Goal: Check status: Check status

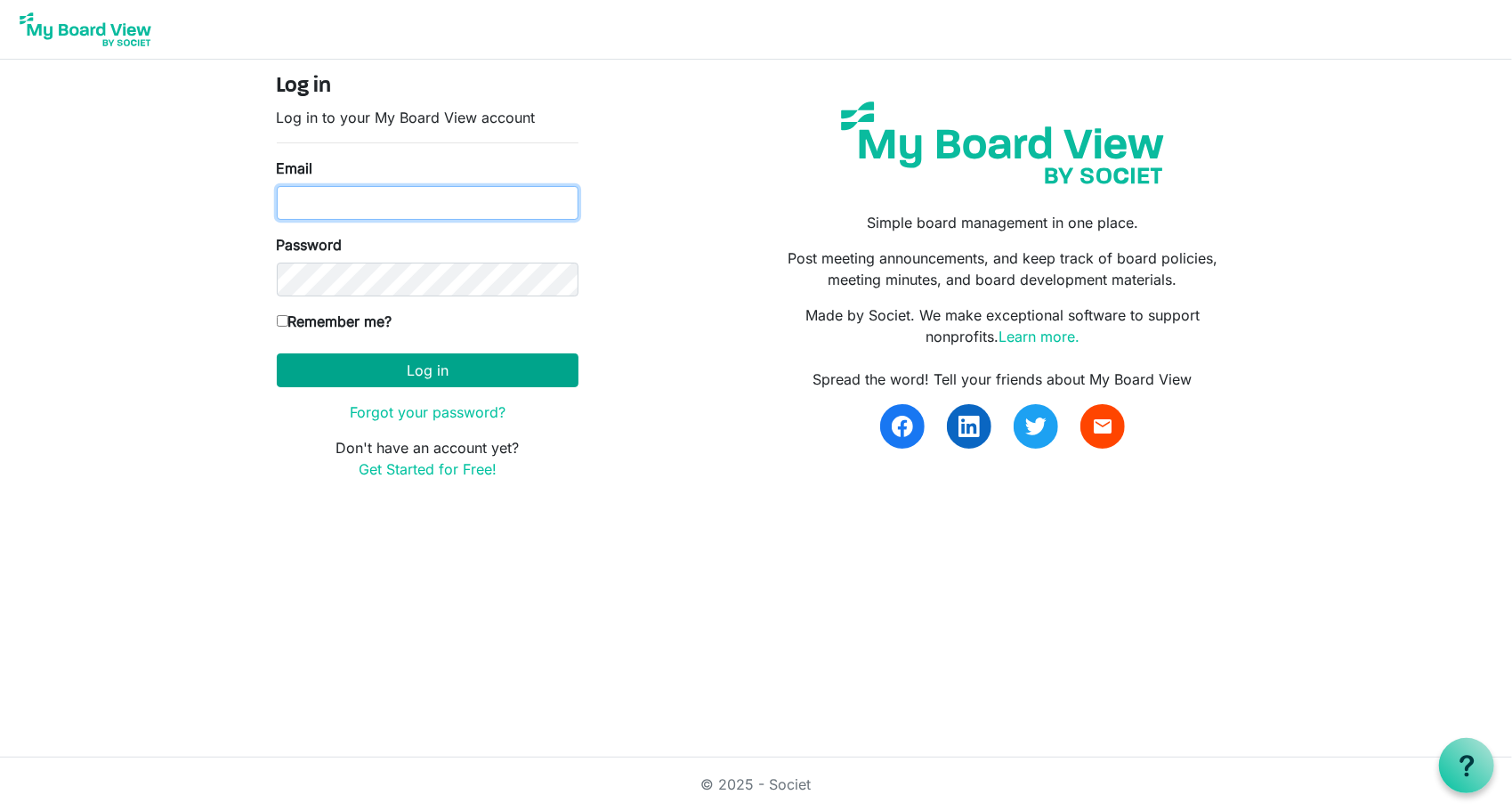
type input "[PERSON_NAME][EMAIL_ADDRESS][DOMAIN_NAME]"
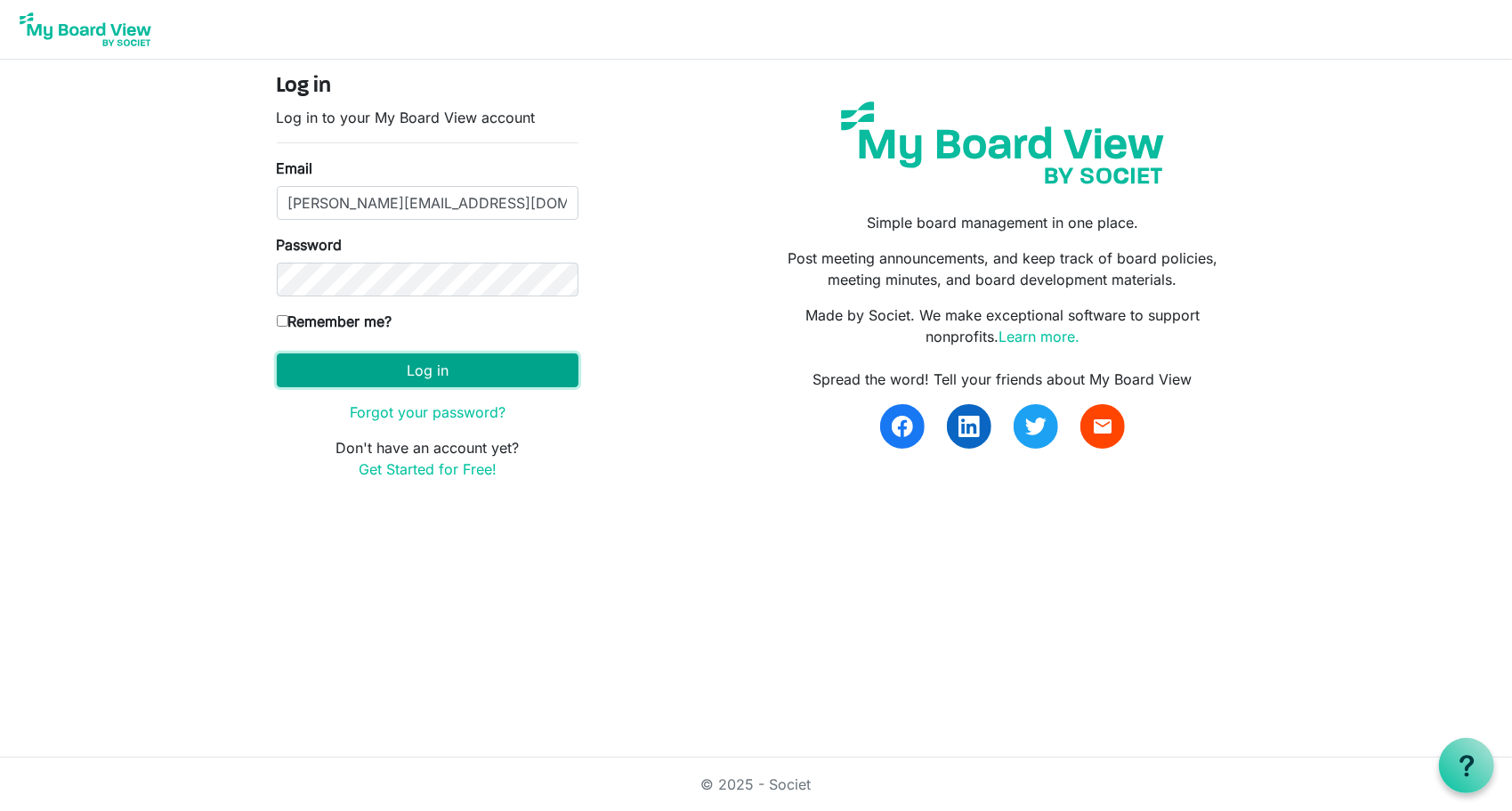
click at [452, 363] on button "Log in" at bounding box center [427, 371] width 302 height 33
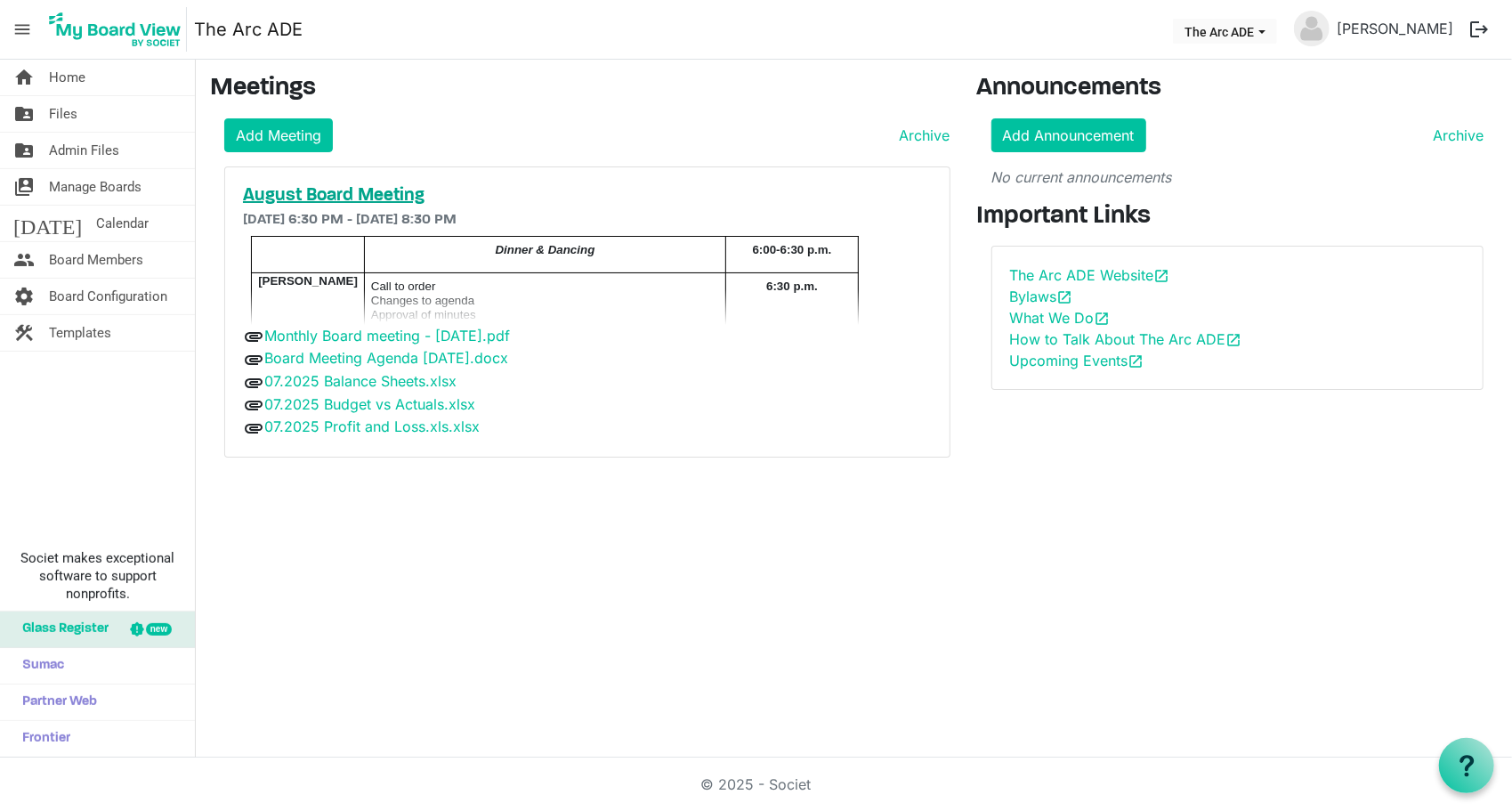
click at [335, 188] on h5 "August Board Meeting" at bounding box center [587, 196] width 689 height 22
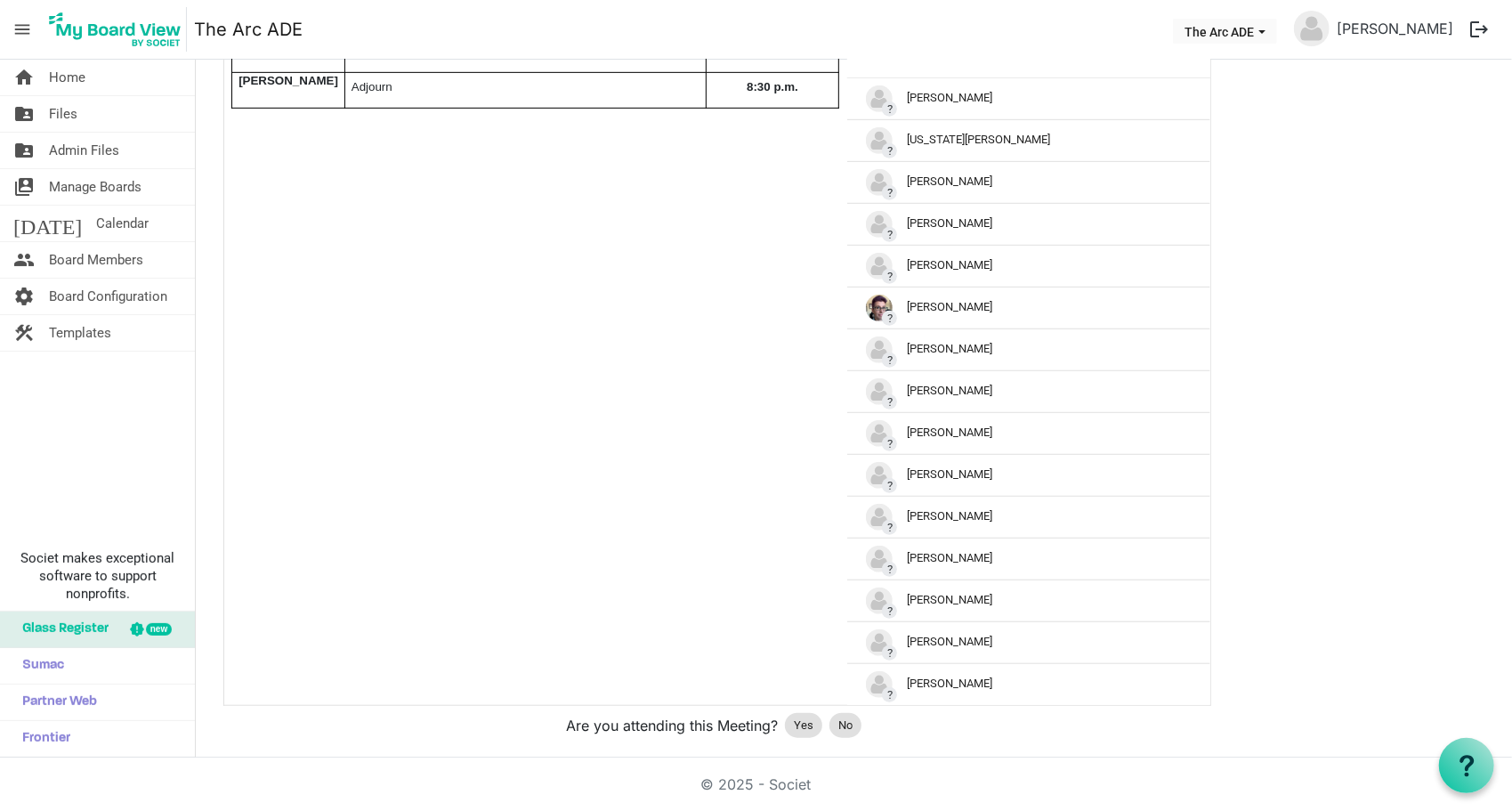
scroll to position [769, 0]
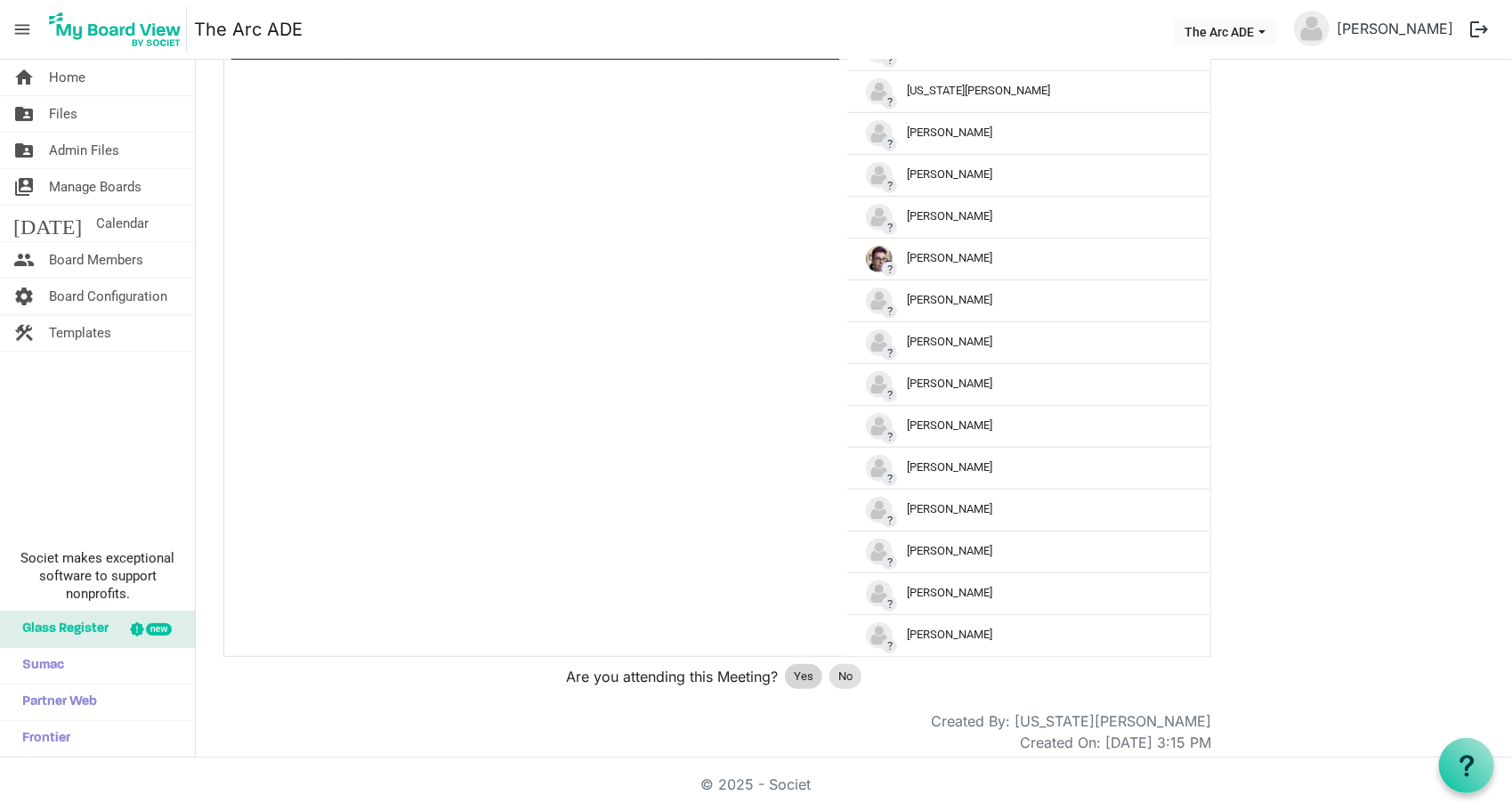
click at [805, 667] on span "Yes" at bounding box center [804, 676] width 20 height 18
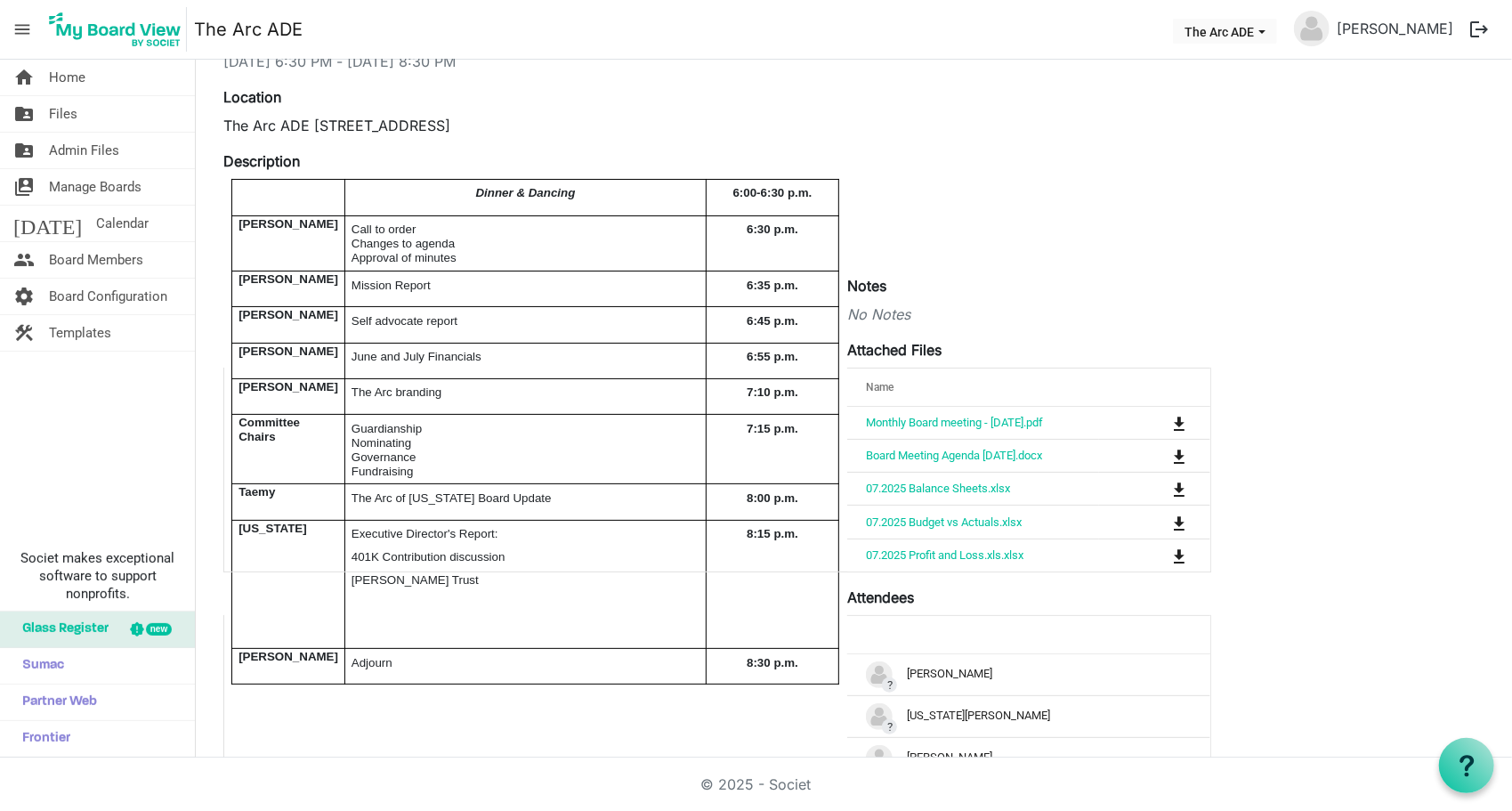
scroll to position [136, 0]
